Goal: Task Accomplishment & Management: Manage account settings

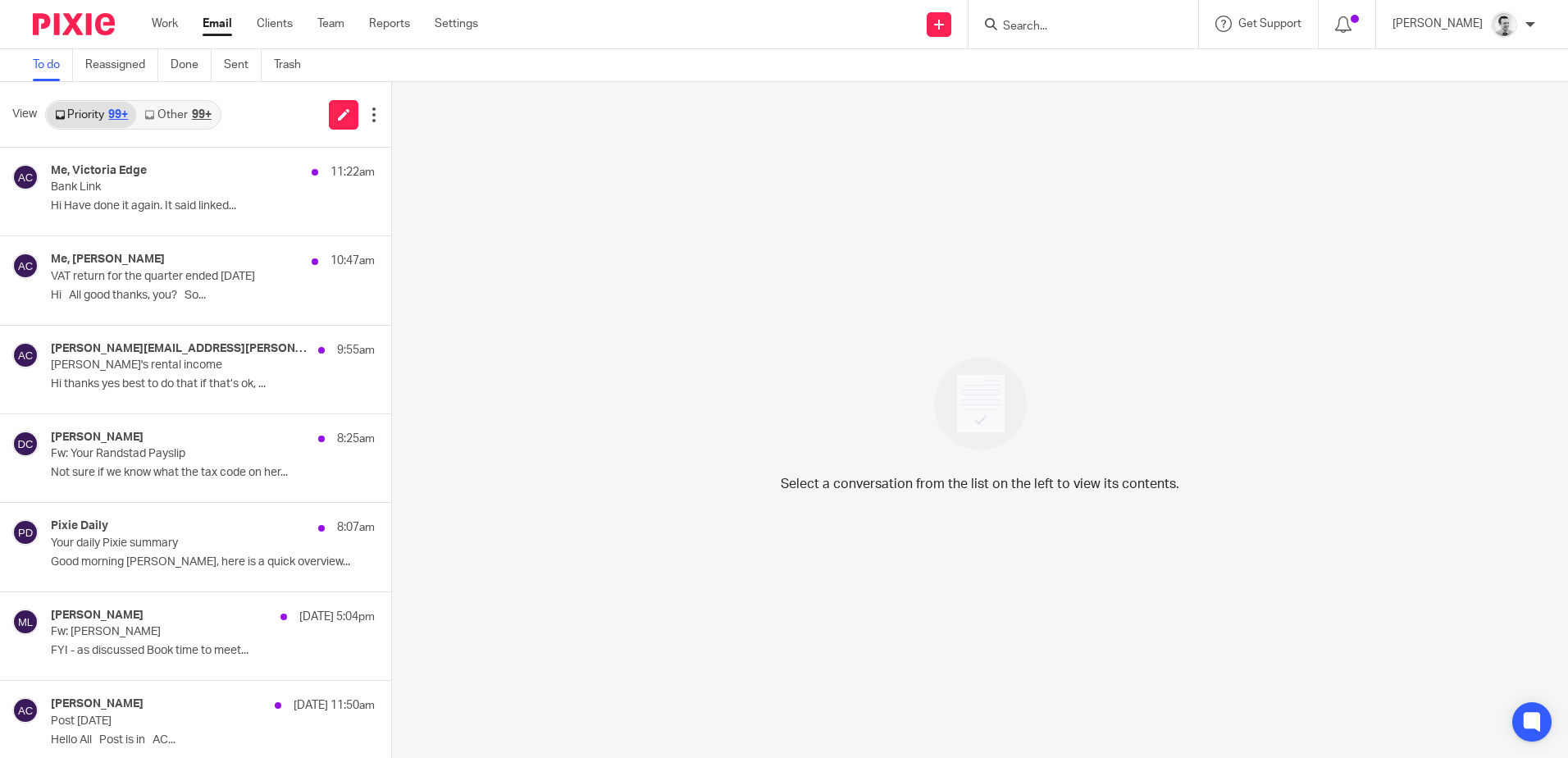
click at [1057, 17] on form at bounding box center [1088, 24] width 174 height 21
click at [1032, 28] on input "Search" at bounding box center [1075, 27] width 148 height 15
click at [158, 20] on link "Work" at bounding box center [165, 24] width 27 height 17
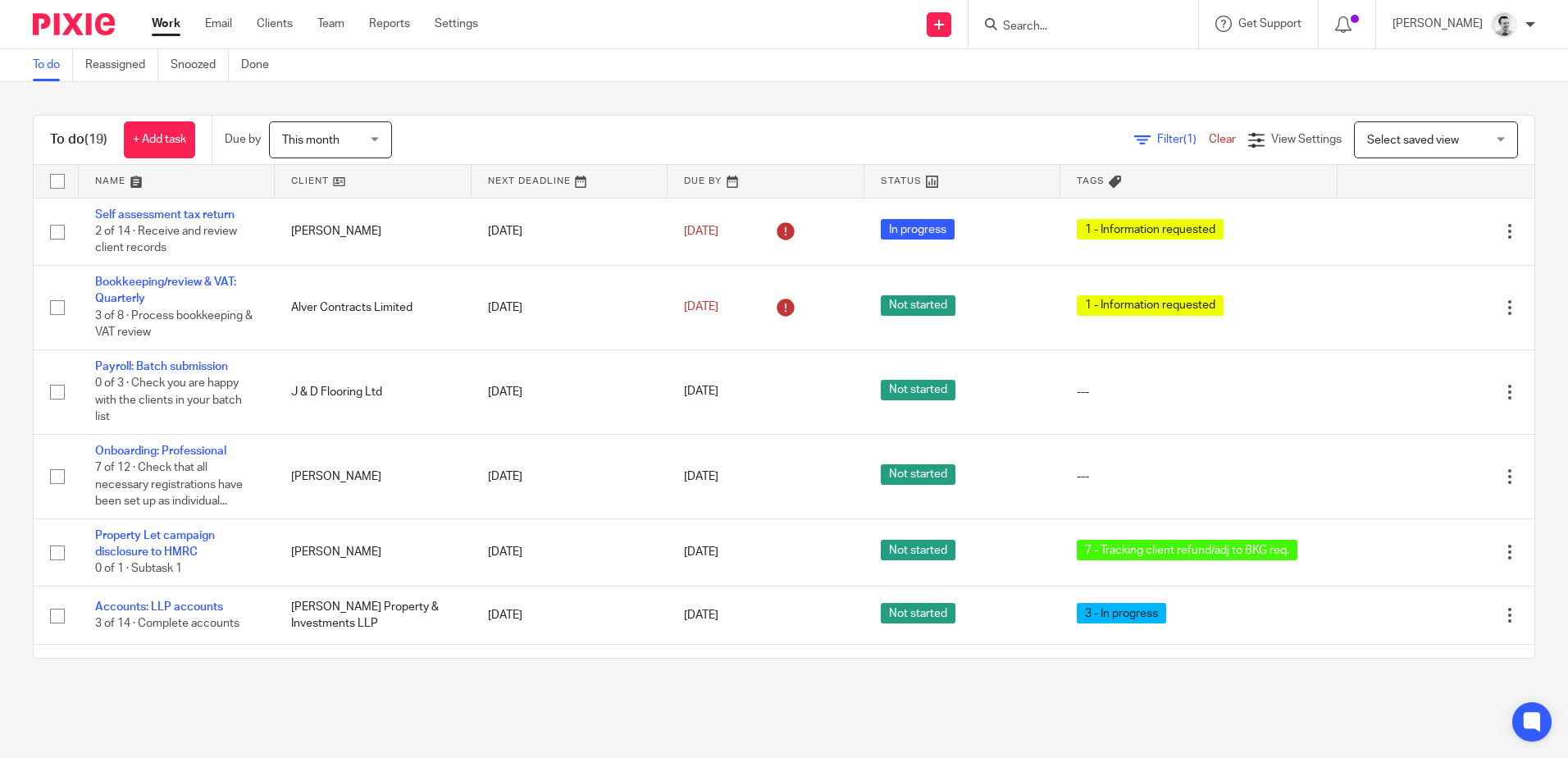
click at [1057, 22] on input "Search" at bounding box center [1075, 27] width 148 height 15
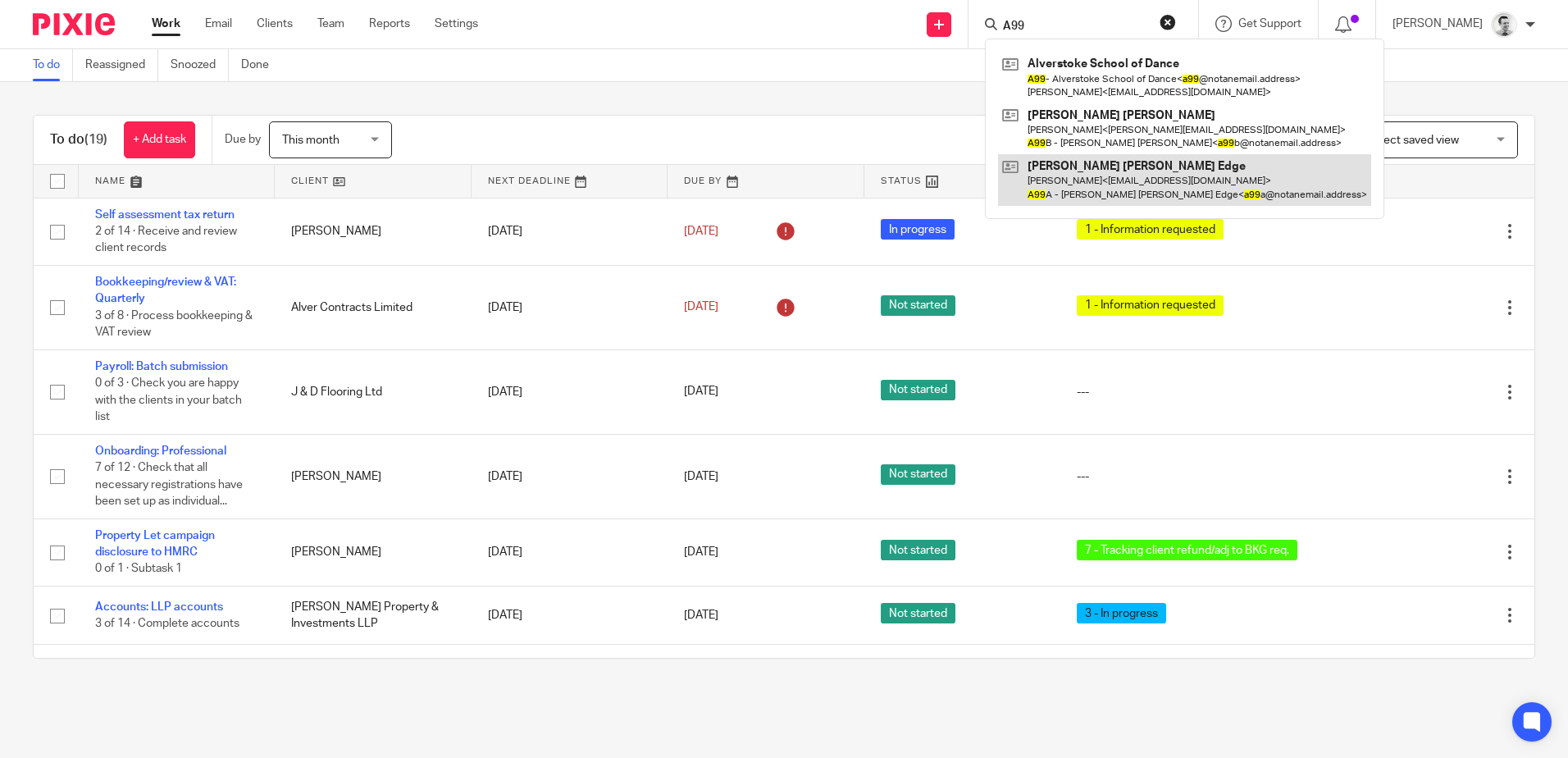
type input "A99"
click at [1072, 187] on link at bounding box center [1184, 179] width 374 height 51
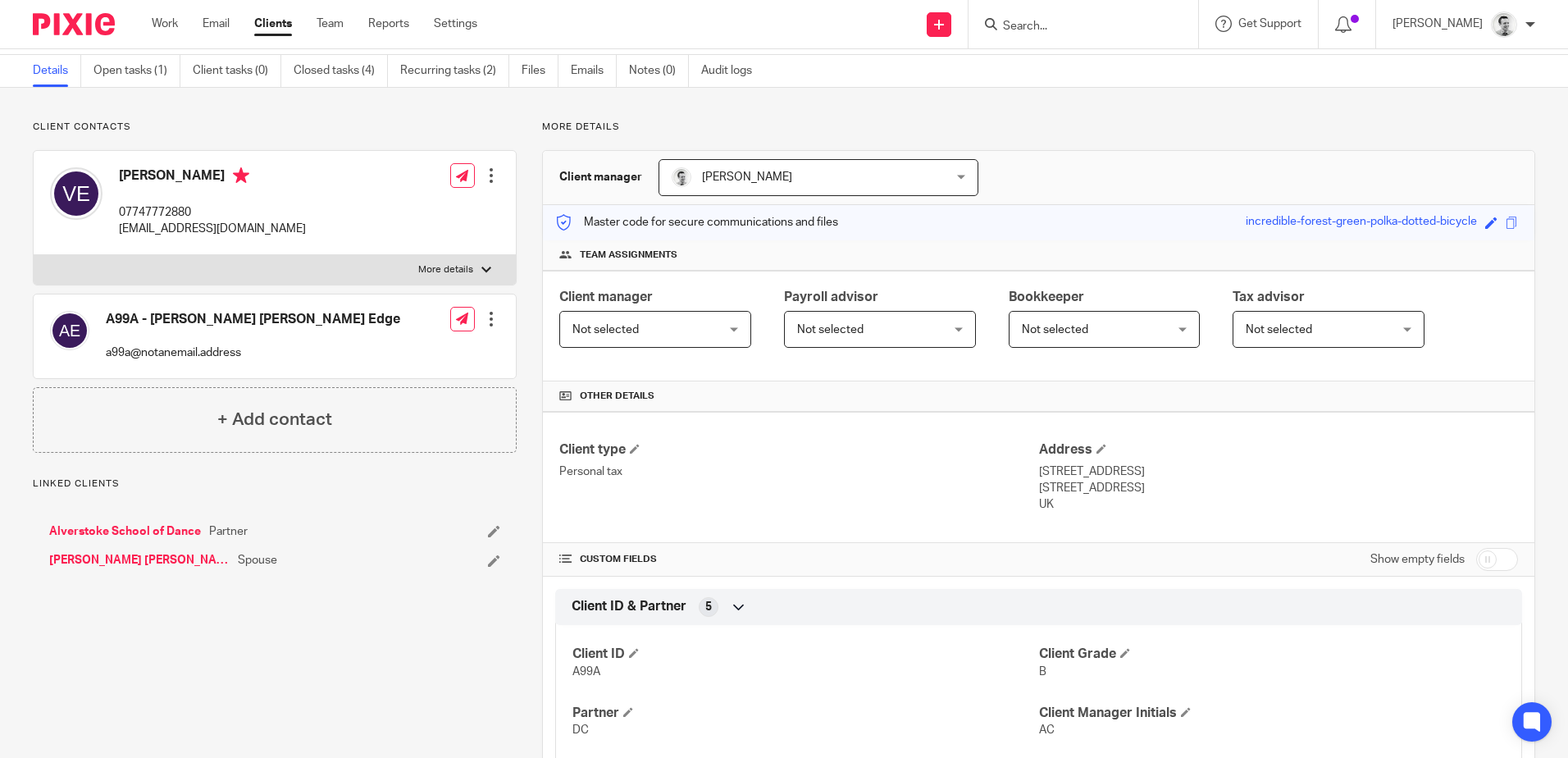
scroll to position [410, 0]
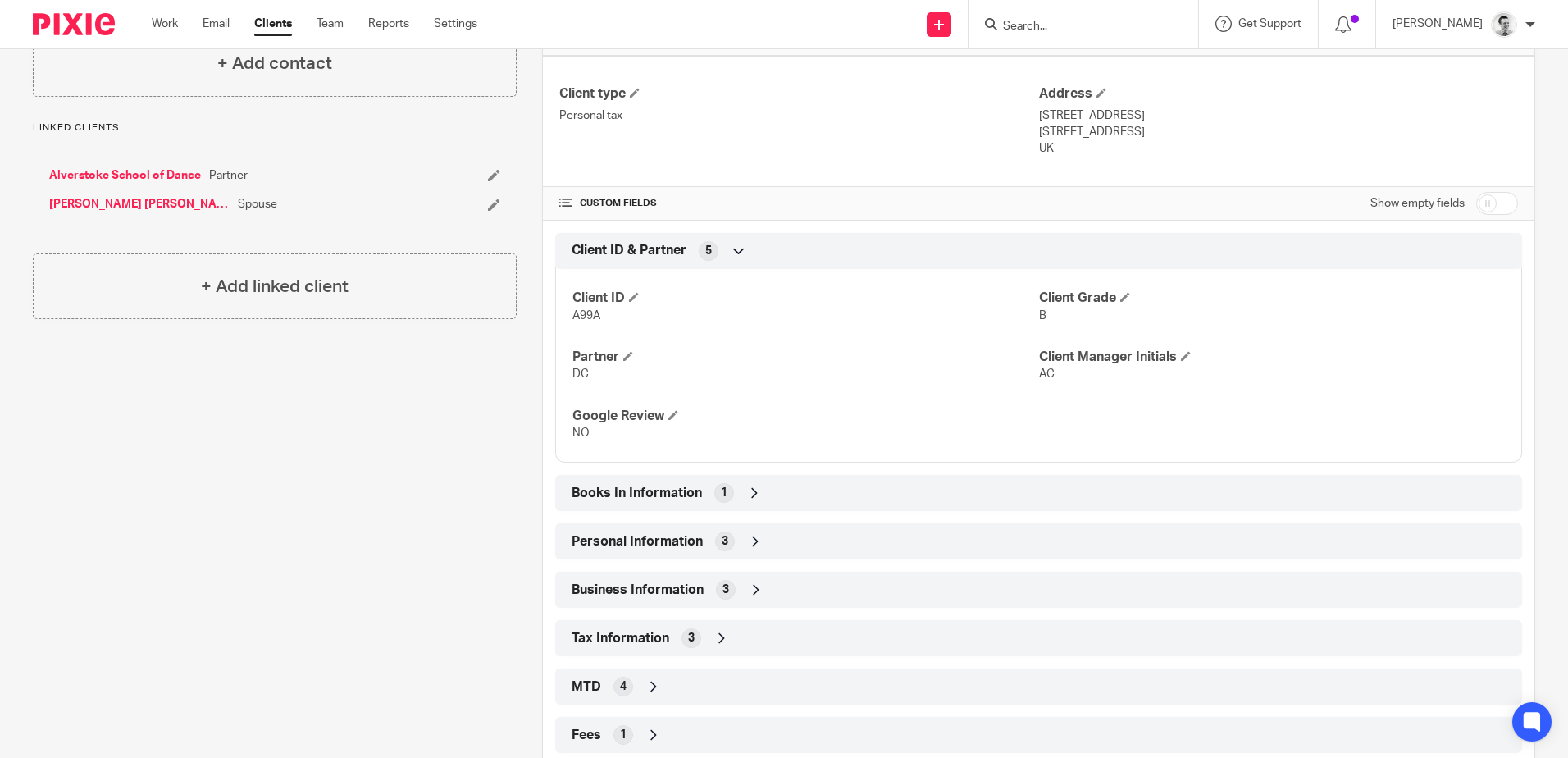
click at [1481, 202] on input "checkbox" at bounding box center [1496, 203] width 41 height 23
checkbox input "true"
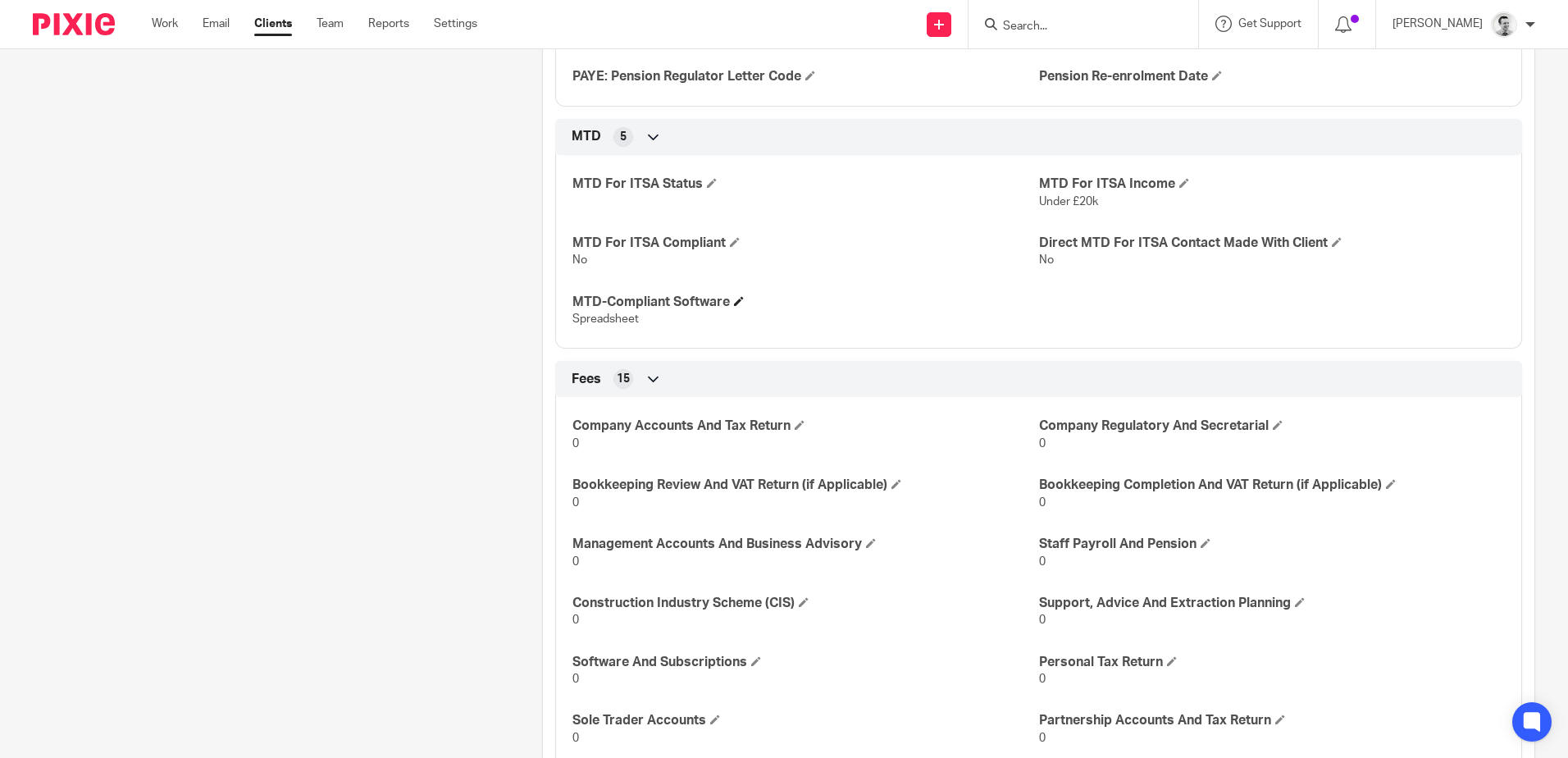
scroll to position [2789, 0]
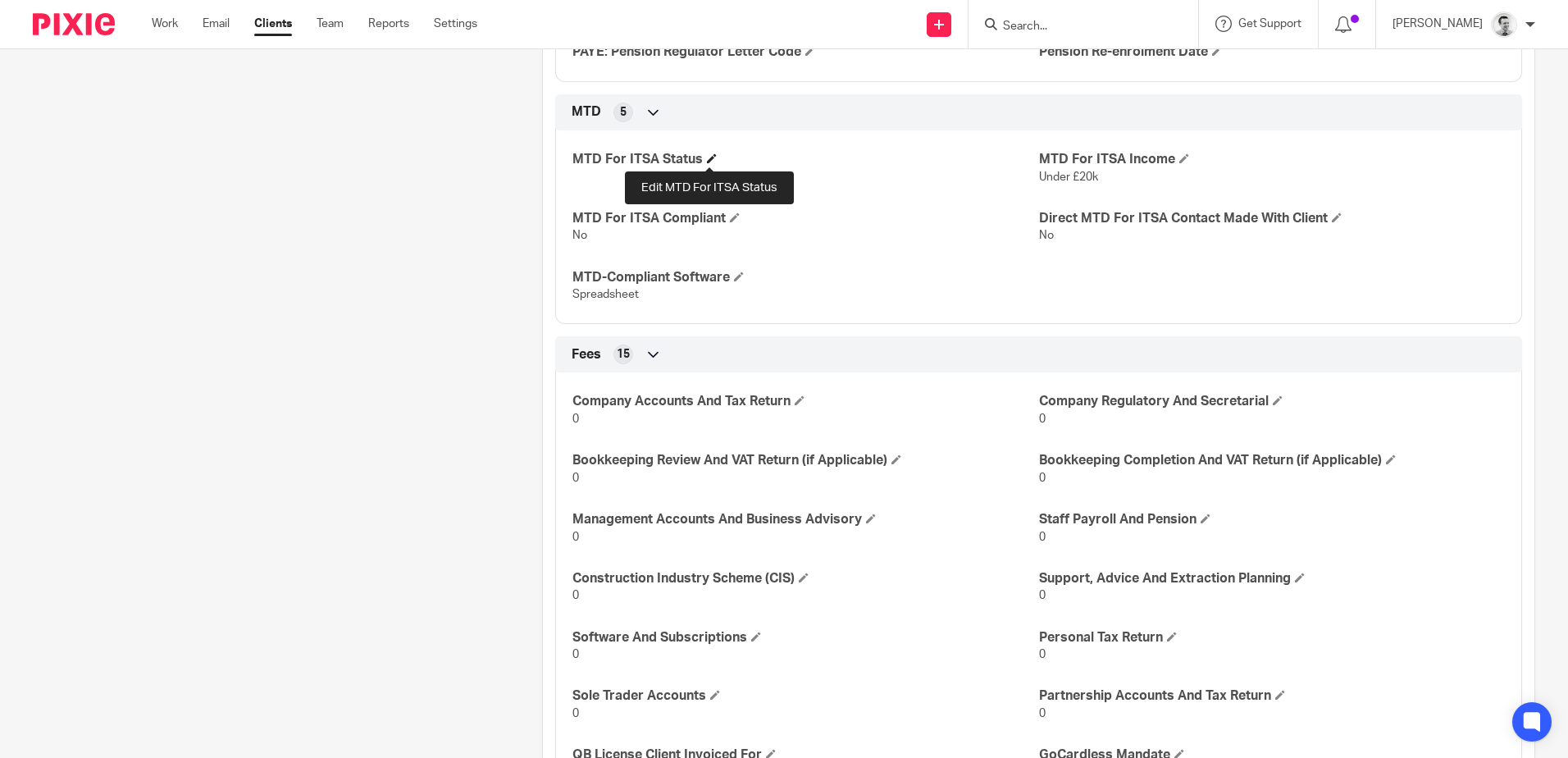
click at [707, 158] on span at bounding box center [712, 159] width 10 height 10
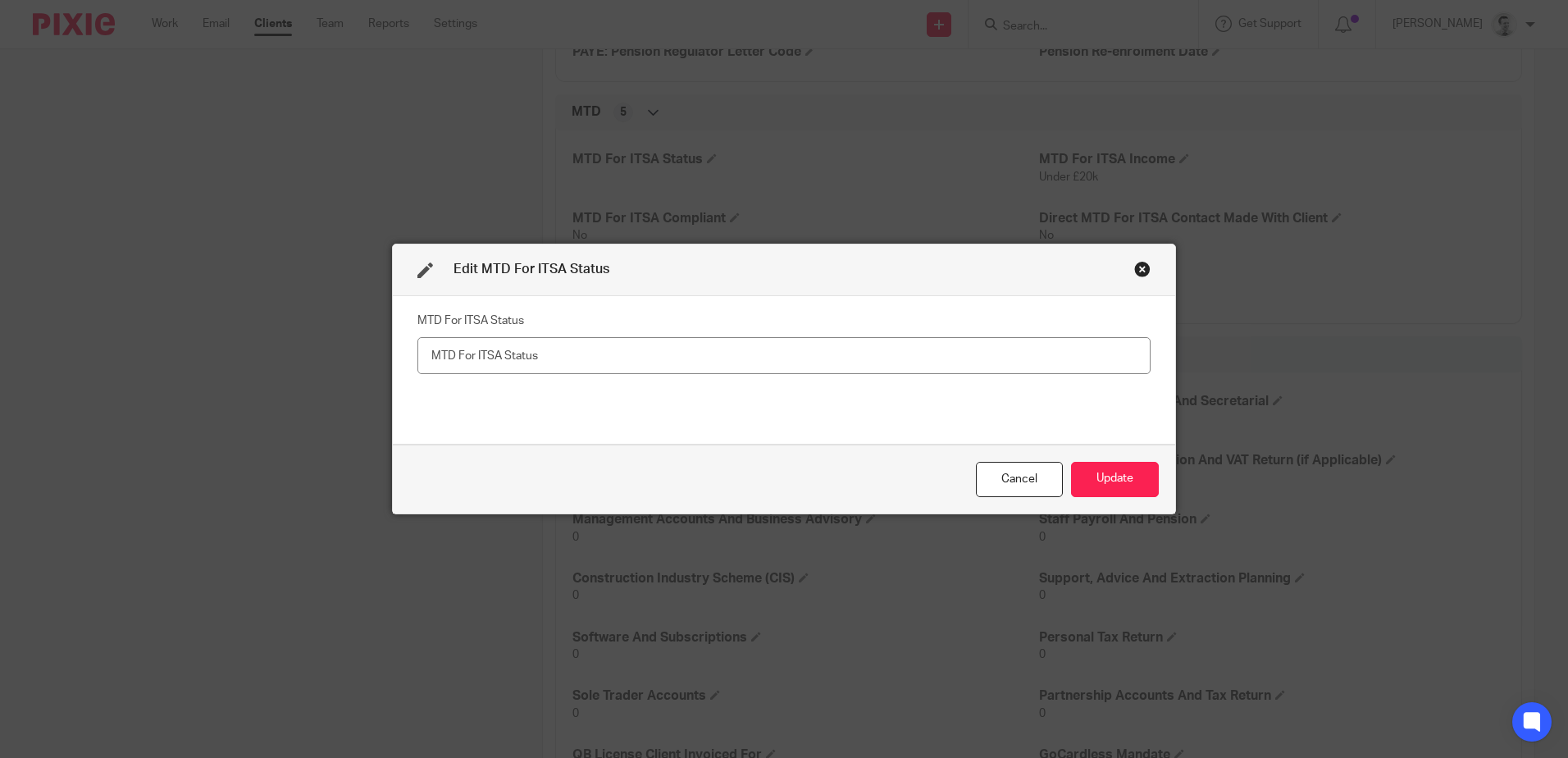
click at [1134, 267] on div "Close this dialog window" at bounding box center [1142, 269] width 17 height 17
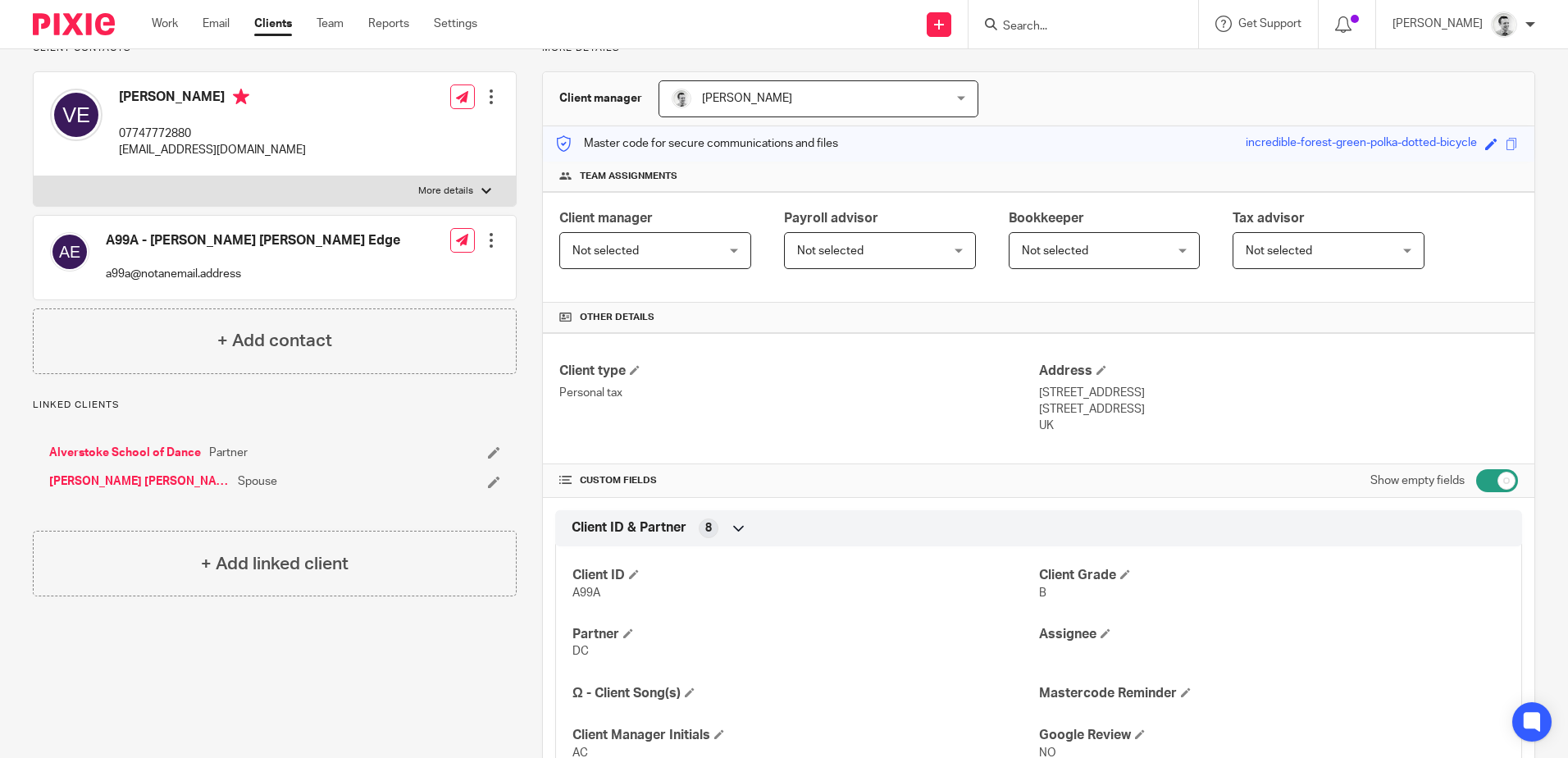
scroll to position [0, 0]
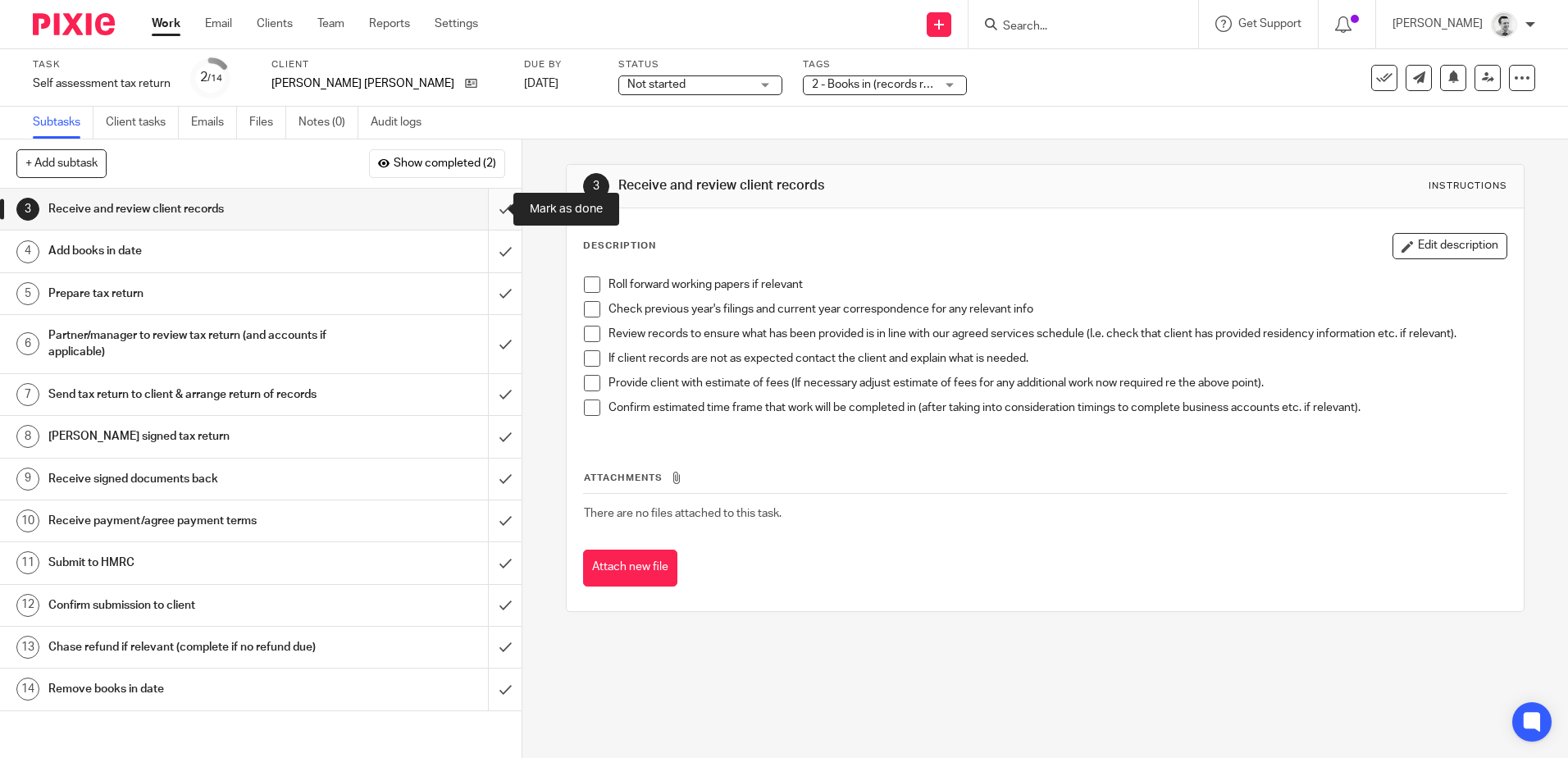
click at [486, 207] on input "submit" at bounding box center [260, 209] width 521 height 41
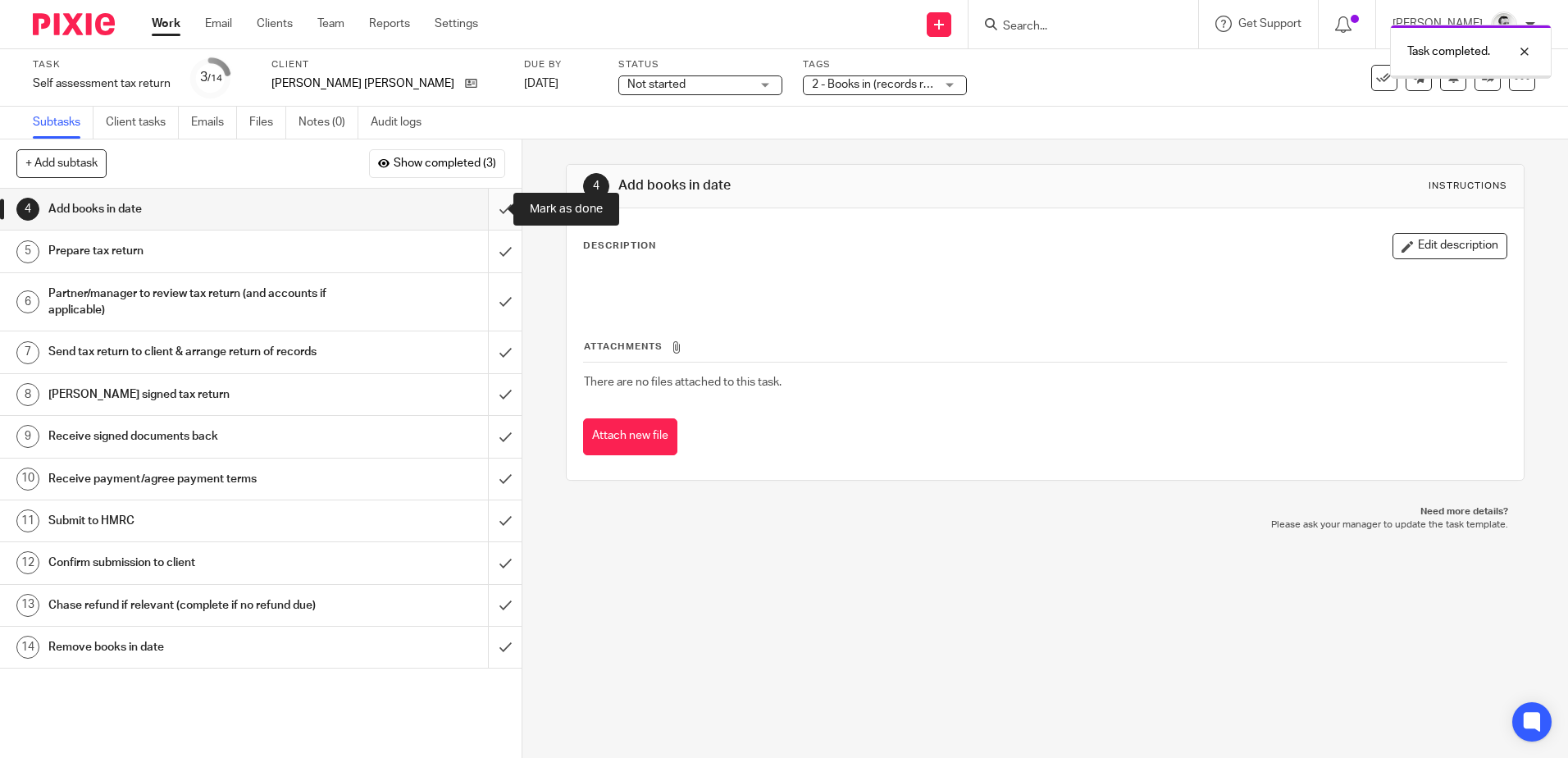
click at [486, 212] on input "submit" at bounding box center [260, 209] width 521 height 41
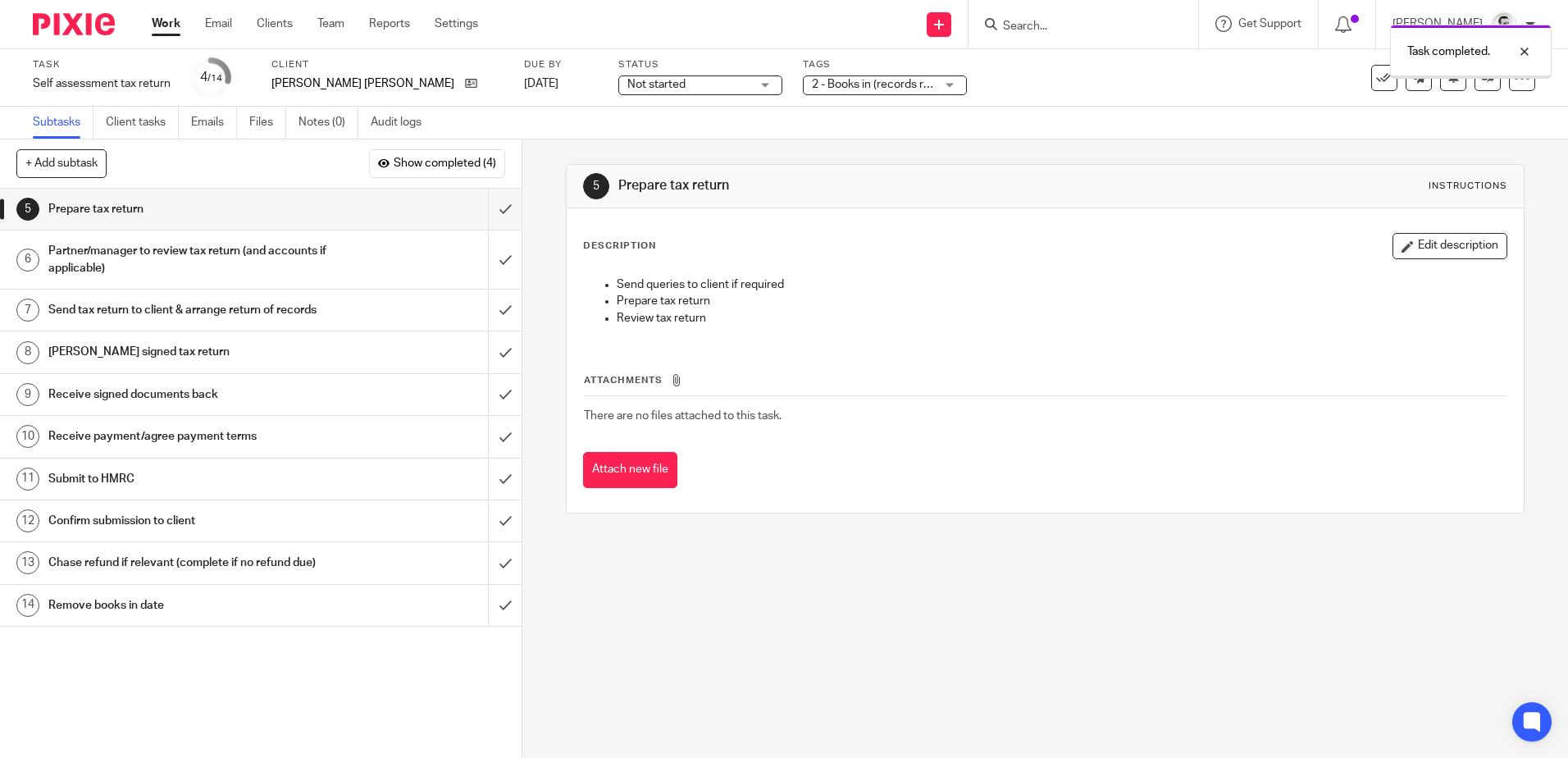
click at [668, 91] on span "Not started" at bounding box center [688, 84] width 123 height 17
click at [668, 91] on div "Not started Not started" at bounding box center [700, 86] width 164 height 20
click at [465, 84] on icon at bounding box center [471, 83] width 12 height 12
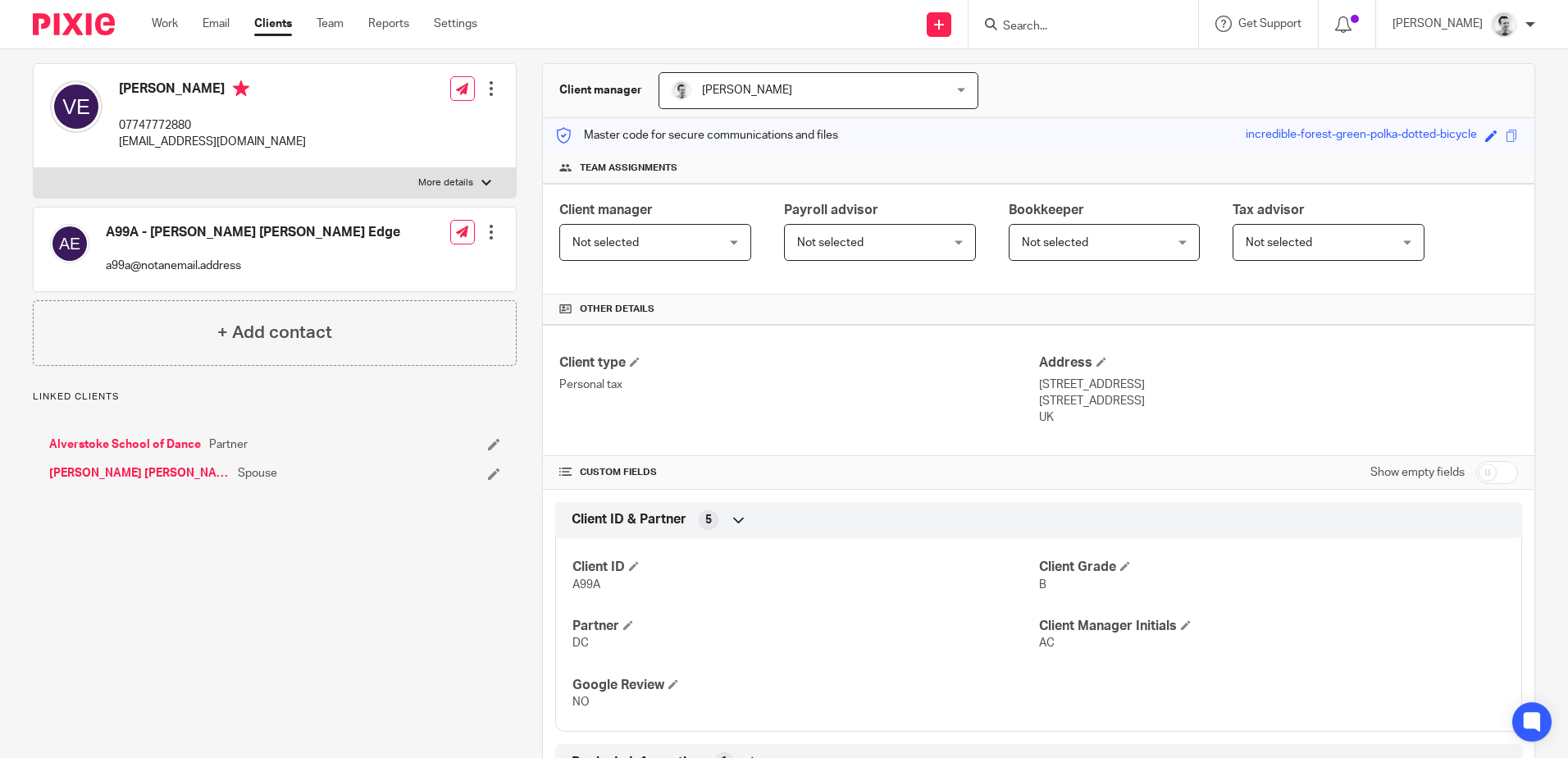
scroll to position [451, 0]
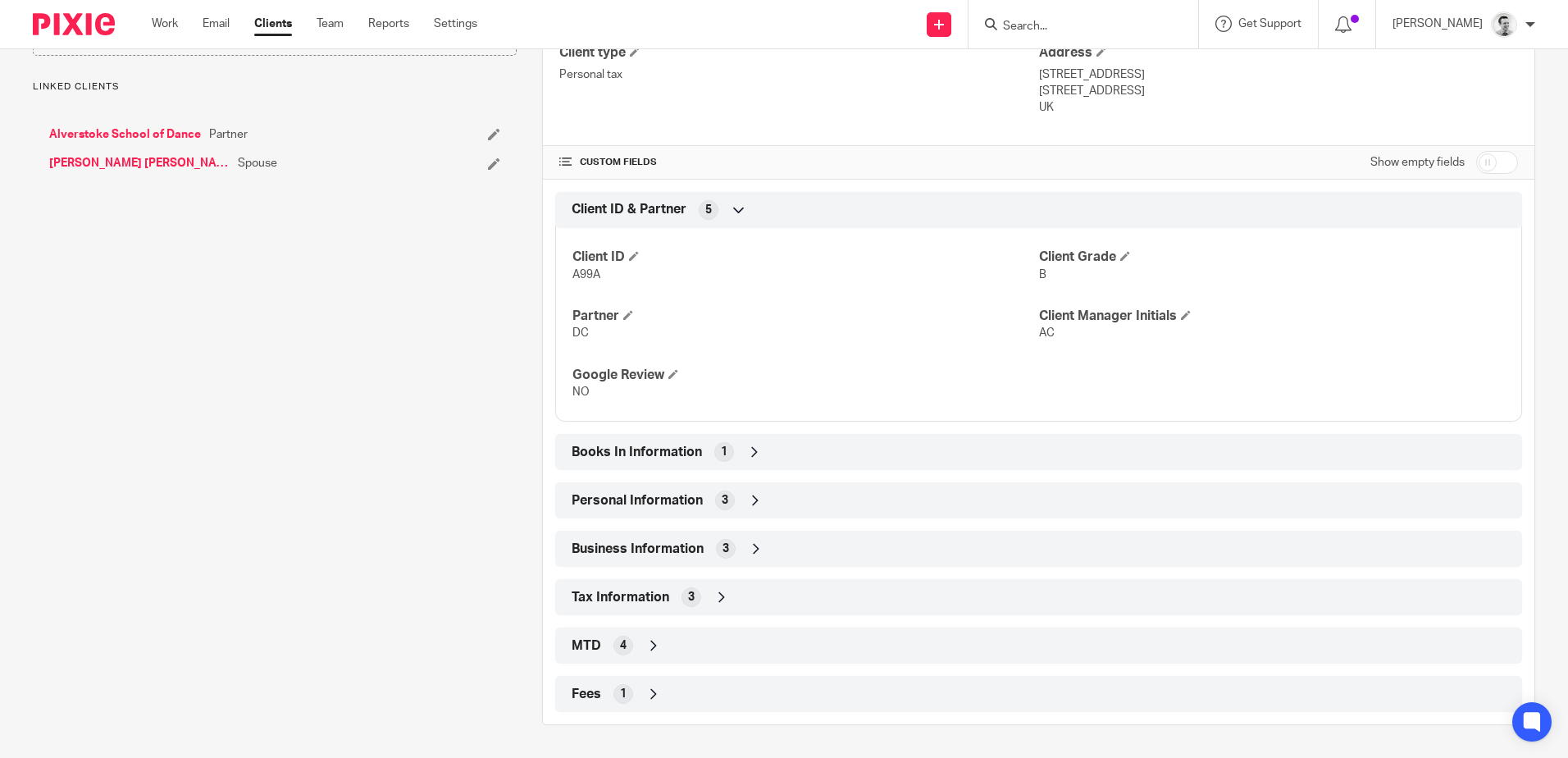
click at [754, 453] on icon at bounding box center [754, 451] width 17 height 17
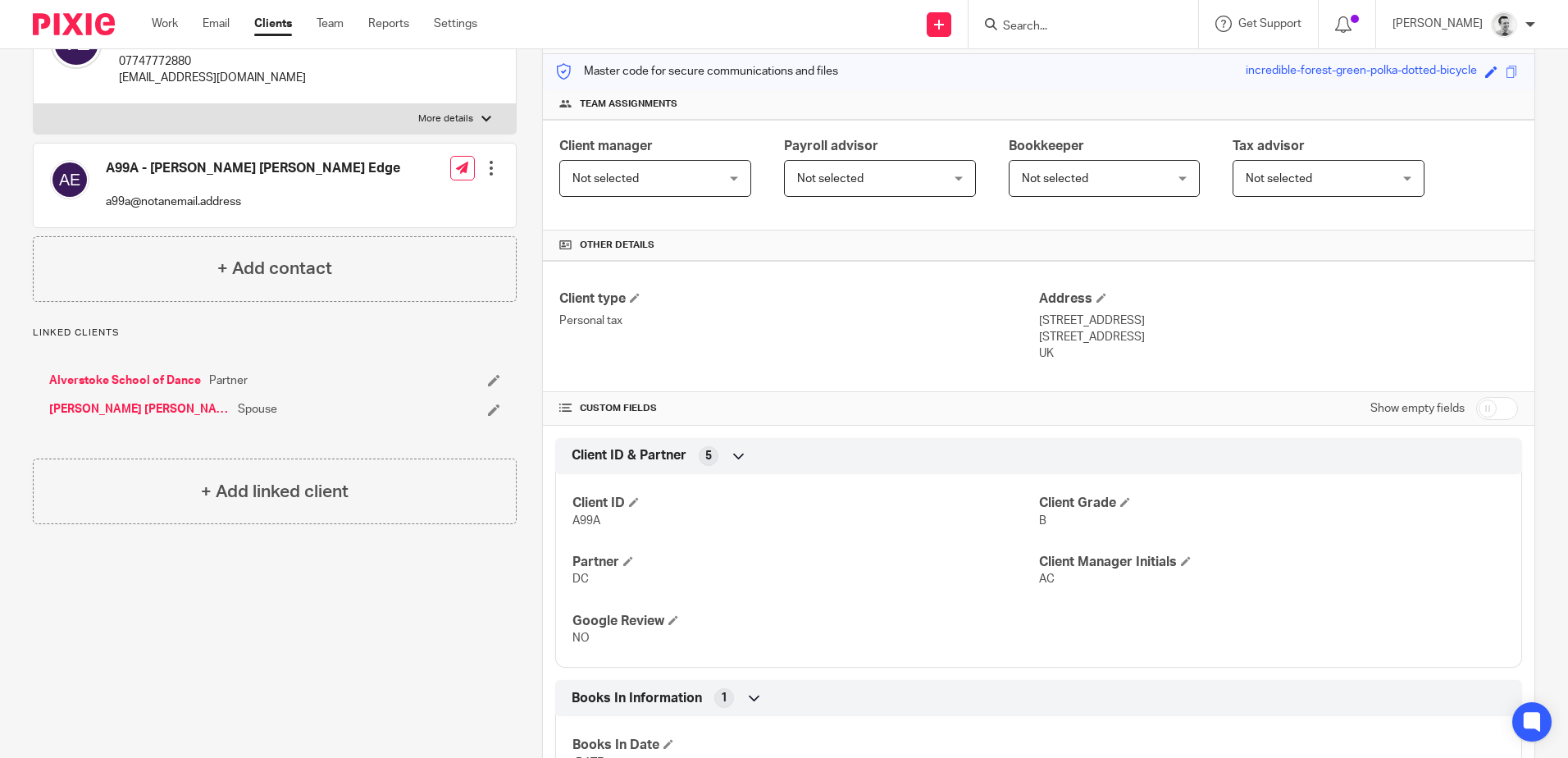
scroll to position [0, 0]
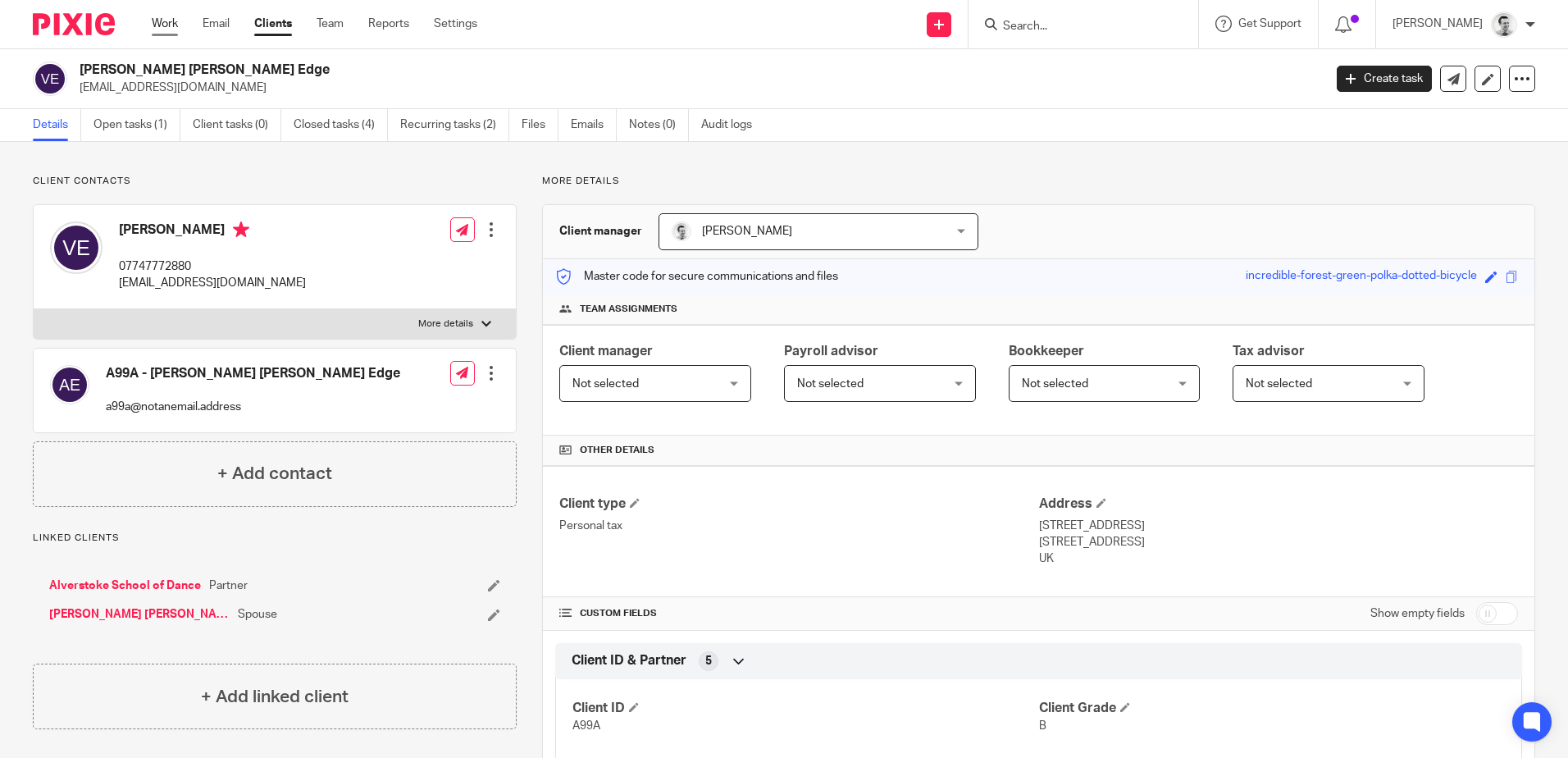
click at [158, 19] on link "Work" at bounding box center [165, 24] width 27 height 17
